Goal: Use online tool/utility: Utilize a website feature to perform a specific function

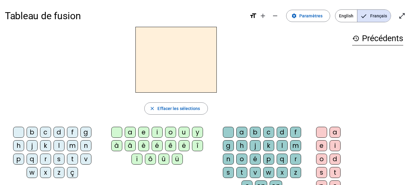
click at [58, 147] on div "l" at bounding box center [58, 146] width 11 height 11
click at [133, 130] on div "a" at bounding box center [130, 132] width 11 height 11
click at [142, 132] on div "e" at bounding box center [143, 132] width 11 height 11
click at [378, 51] on div "la" at bounding box center [377, 53] width 51 height 7
click at [352, 36] on mat-icon "history" at bounding box center [355, 38] width 7 height 7
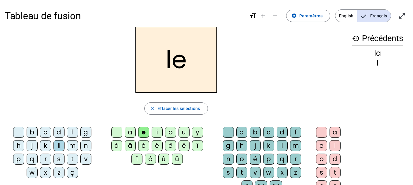
click at [356, 38] on mat-icon "history" at bounding box center [355, 38] width 7 height 7
click at [131, 130] on div "a" at bounding box center [130, 132] width 11 height 11
click at [144, 130] on div "e" at bounding box center [143, 132] width 11 height 11
click at [184, 130] on div "u" at bounding box center [183, 132] width 11 height 11
click at [70, 159] on div "t" at bounding box center [72, 159] width 11 height 11
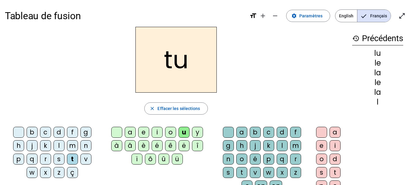
click at [145, 129] on div "e" at bounding box center [143, 132] width 11 height 11
click at [130, 131] on div "a" at bounding box center [130, 132] width 11 height 11
